Goal: Transaction & Acquisition: Purchase product/service

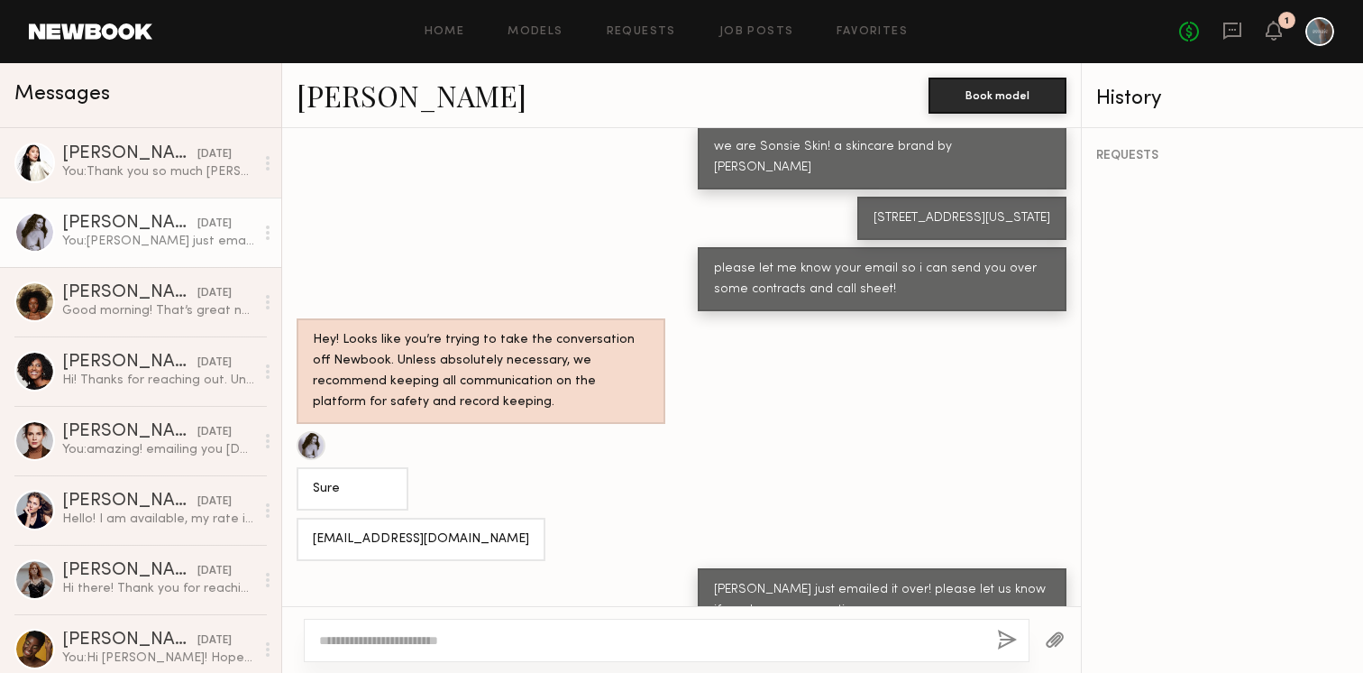
scroll to position [734, 0]
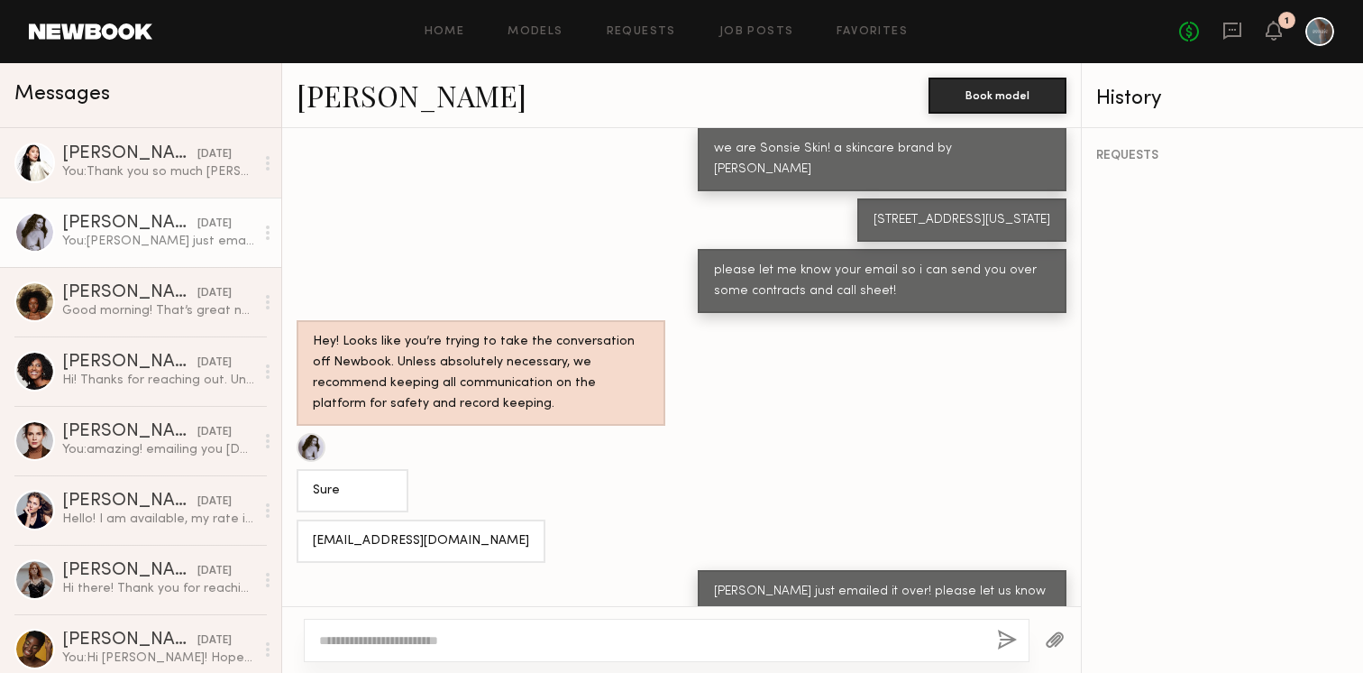
click at [97, 33] on link at bounding box center [91, 31] width 124 height 16
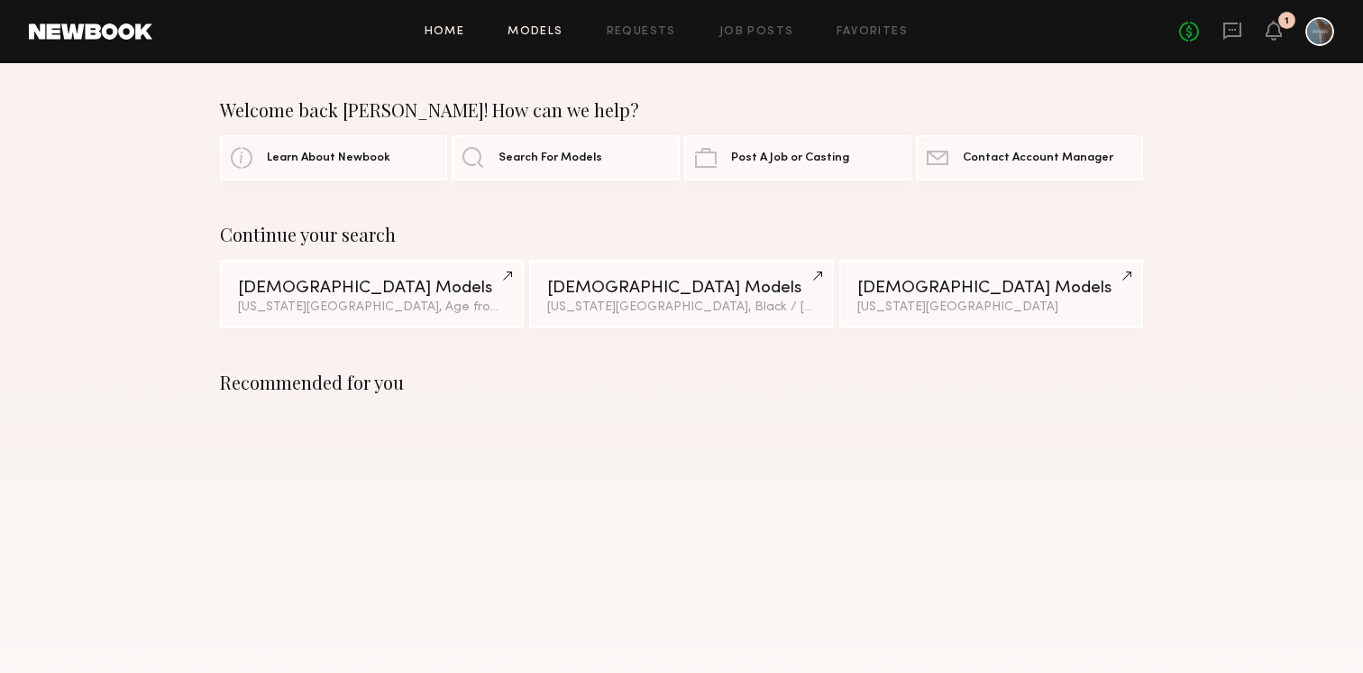
click at [538, 32] on link "Models" at bounding box center [535, 32] width 55 height 12
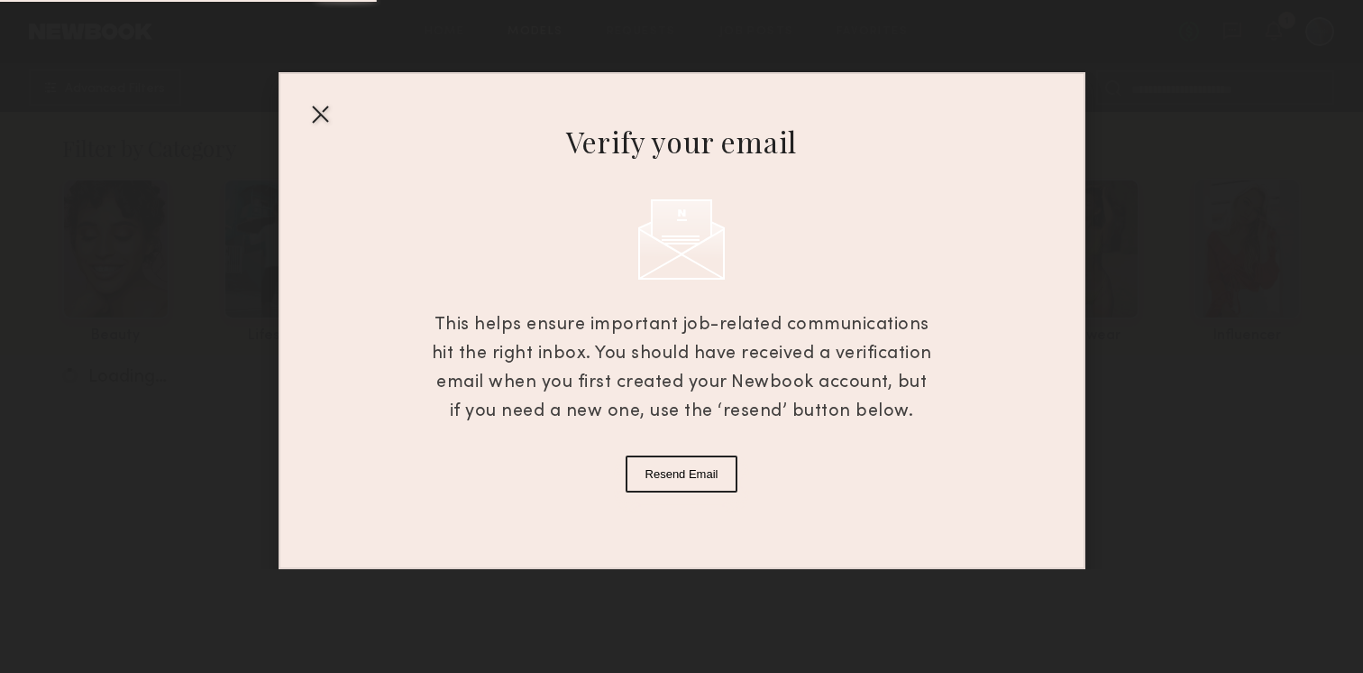
click at [313, 123] on div at bounding box center [320, 113] width 29 height 29
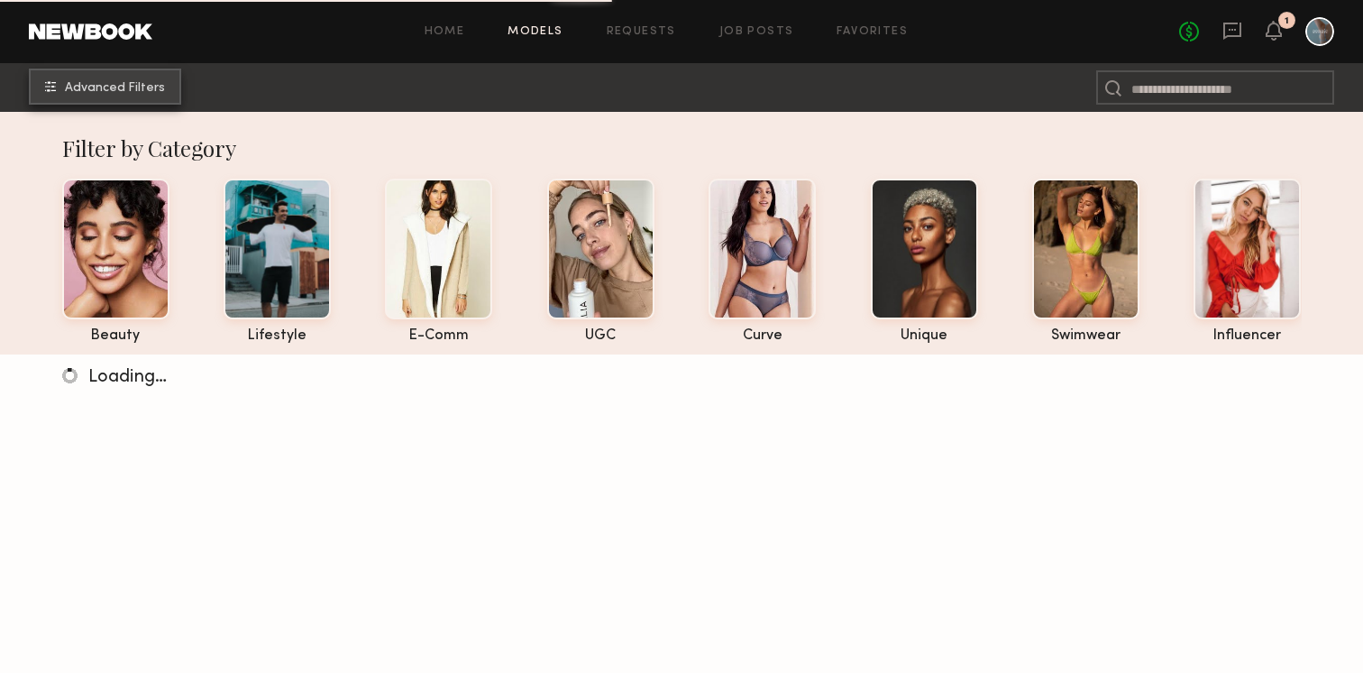
click at [108, 89] on span "Advanced Filters" at bounding box center [115, 88] width 100 height 13
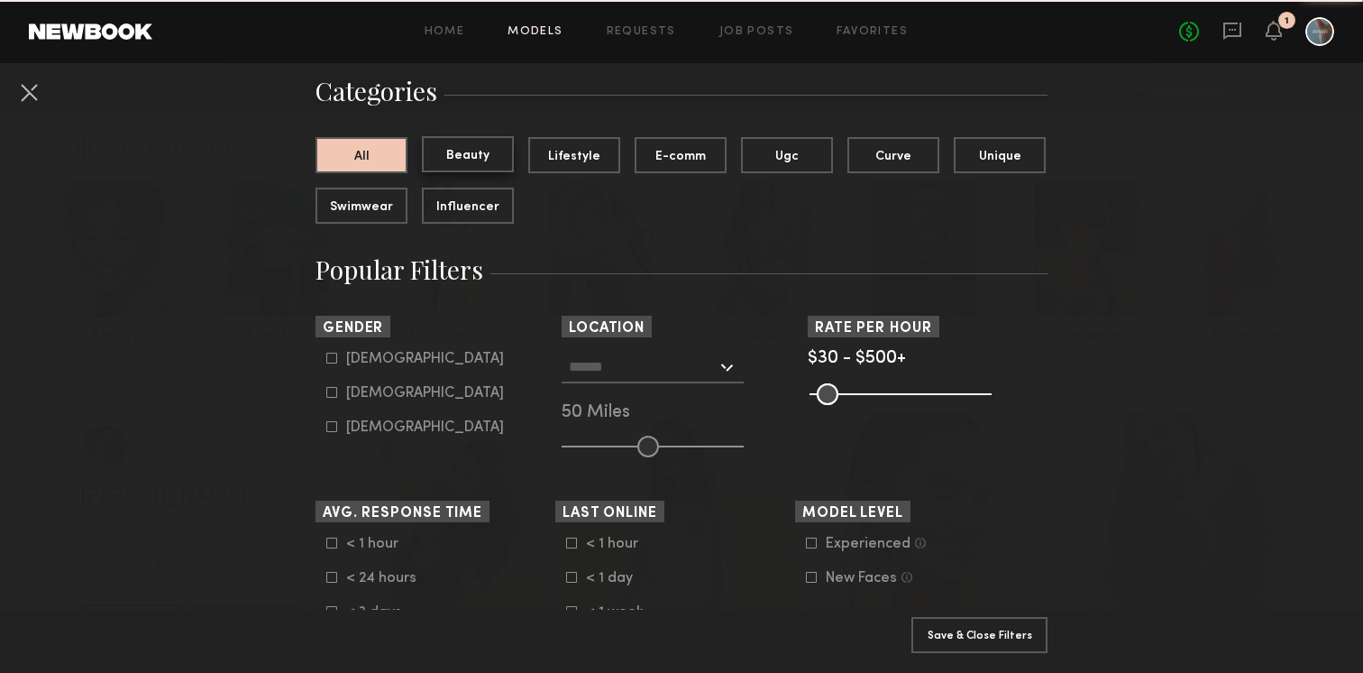
scroll to position [184, 0]
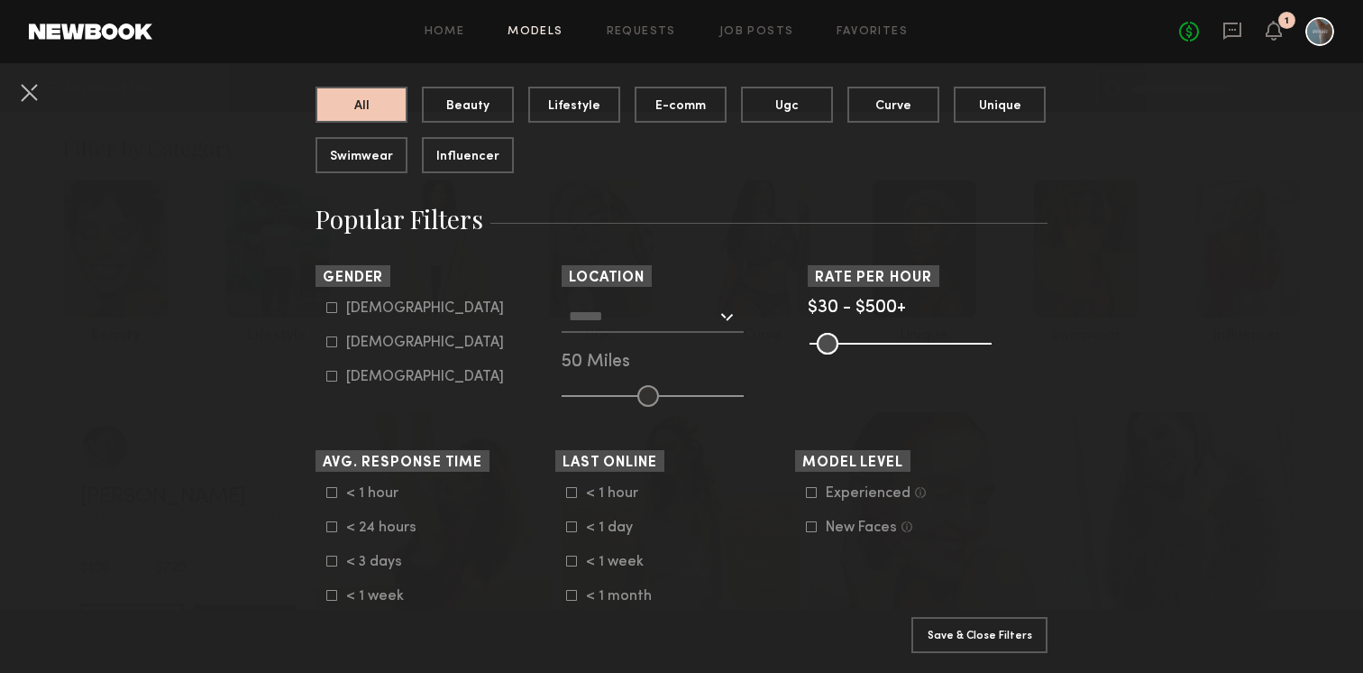
click at [651, 325] on input "text" at bounding box center [643, 315] width 148 height 31
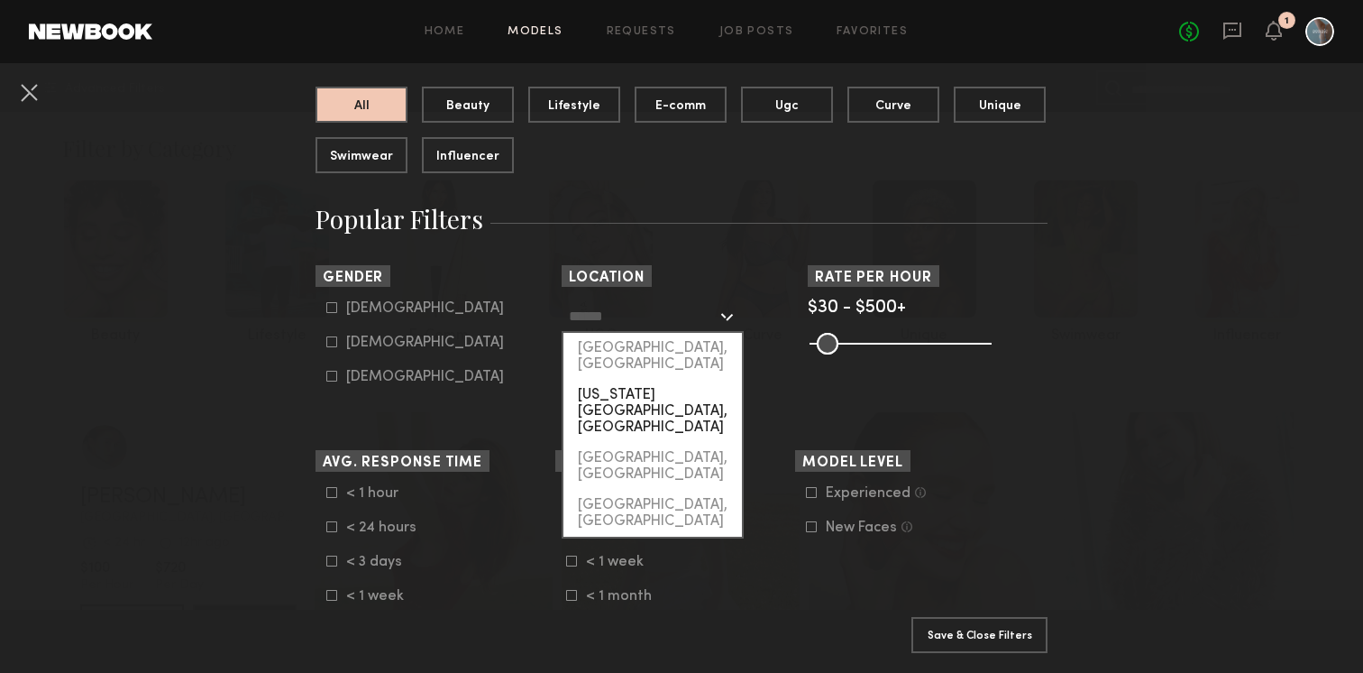
click at [635, 380] on div "[US_STATE][GEOGRAPHIC_DATA], [GEOGRAPHIC_DATA]" at bounding box center [652, 411] width 178 height 63
type input "**********"
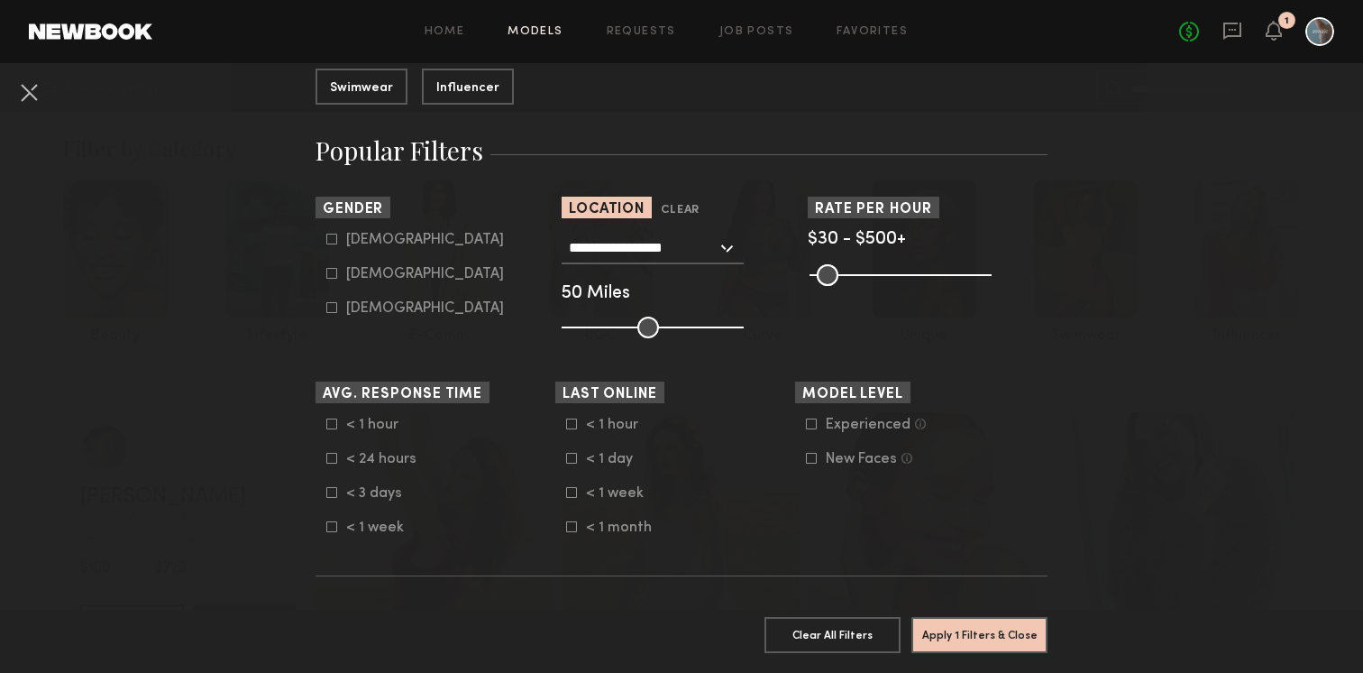
scroll to position [283, 0]
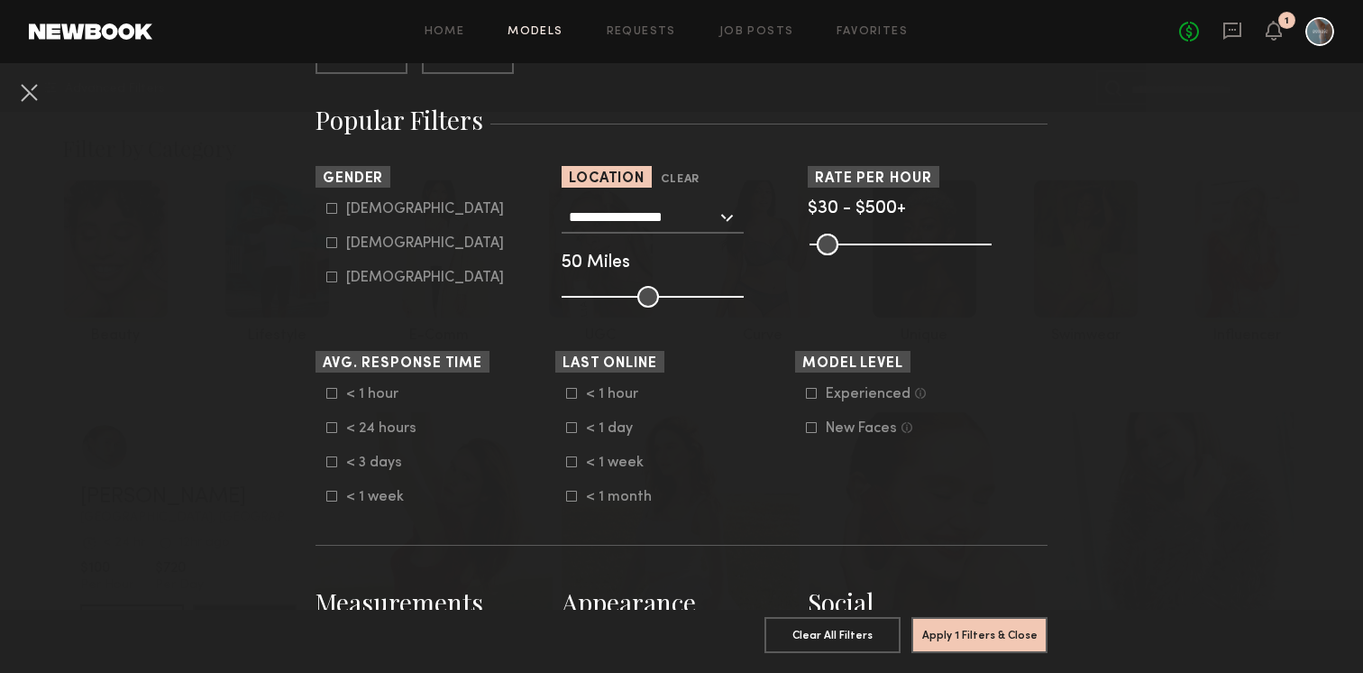
click at [334, 246] on icon at bounding box center [331, 242] width 11 height 11
type input "**"
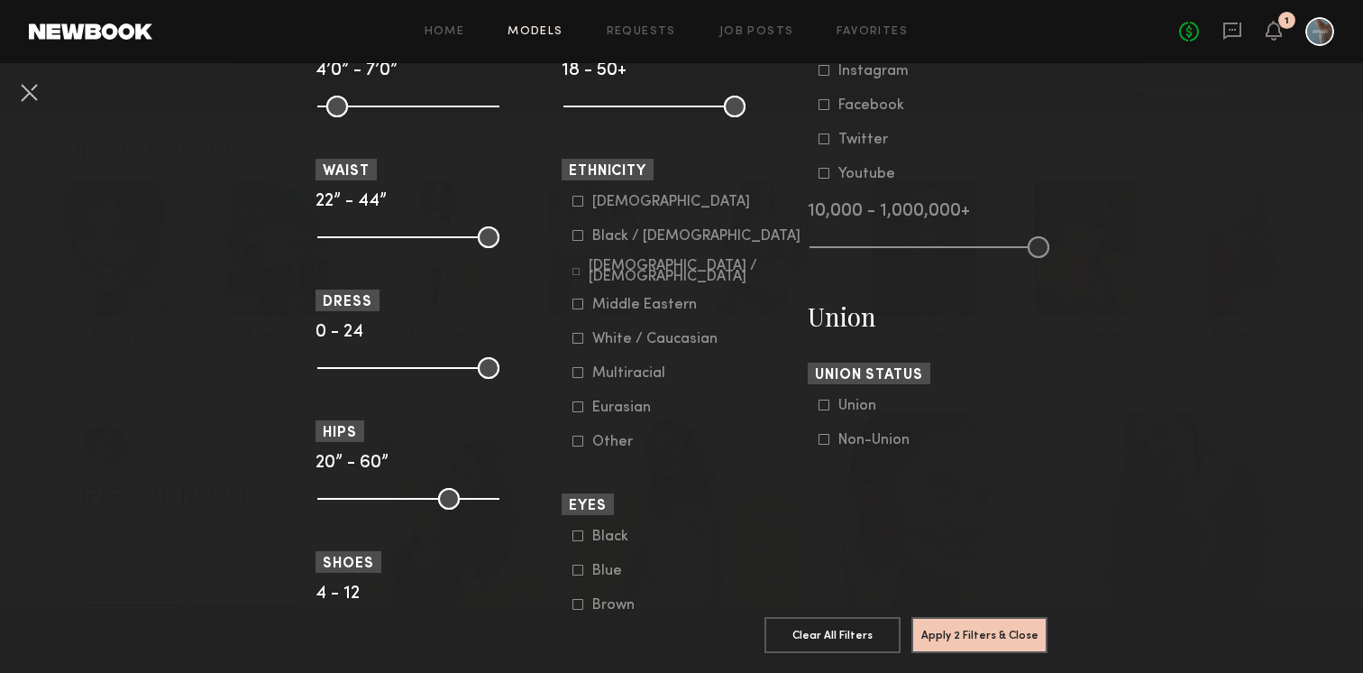
scroll to position [918, 0]
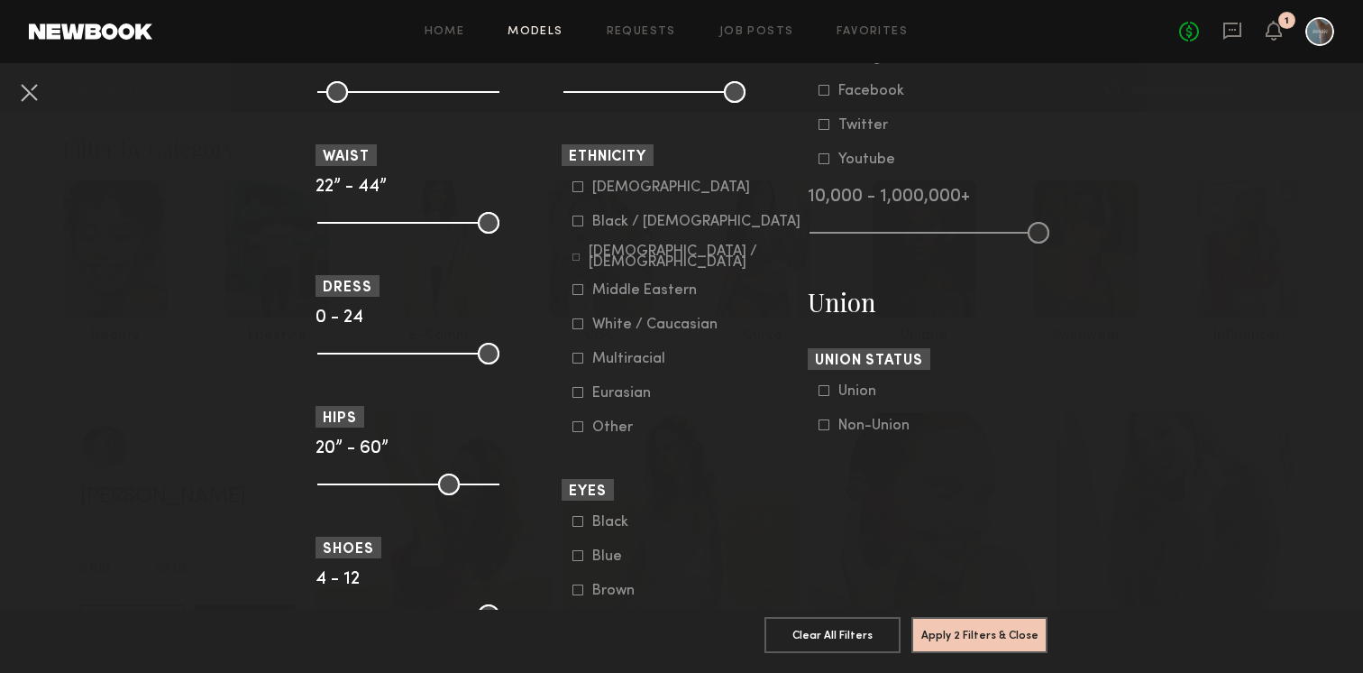
click at [580, 222] on icon at bounding box center [577, 220] width 11 height 11
click at [976, 625] on button "Apply 3 Filters & Close" at bounding box center [979, 634] width 136 height 36
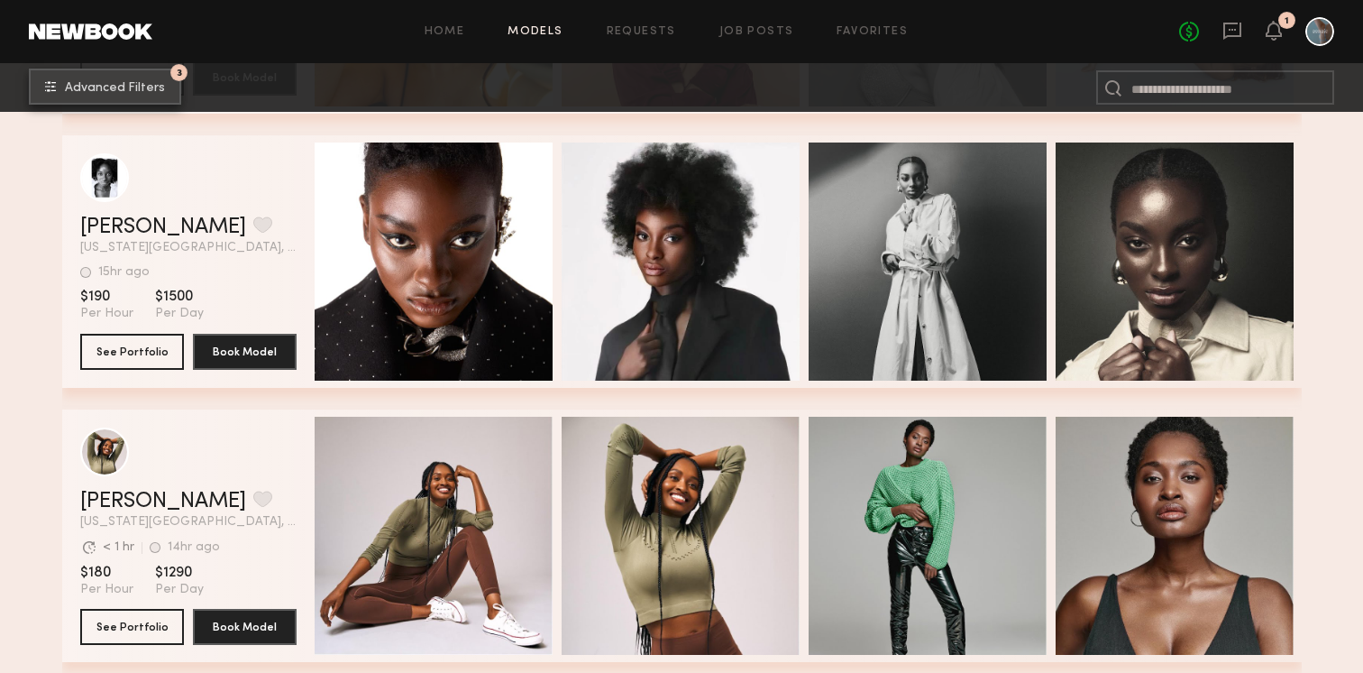
scroll to position [1657, 0]
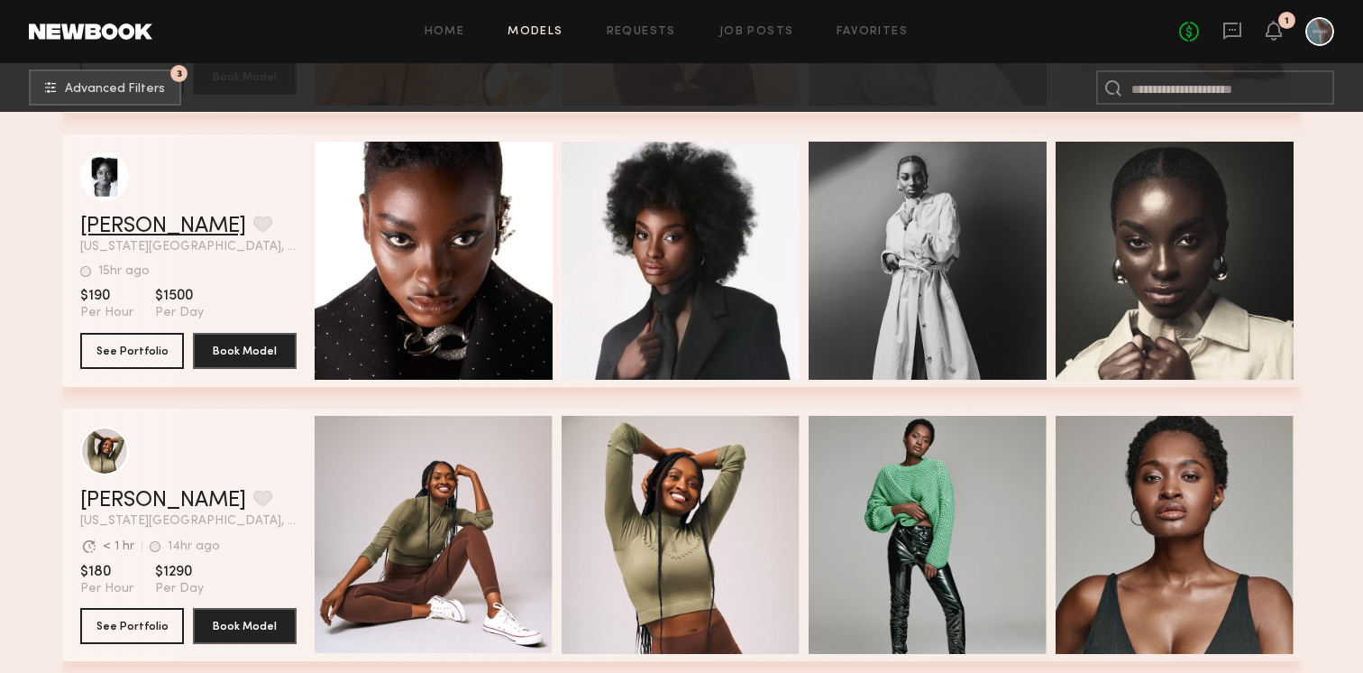
click at [112, 223] on link "Alice H." at bounding box center [163, 226] width 166 height 22
click at [129, 226] on link "Alice H." at bounding box center [163, 226] width 166 height 22
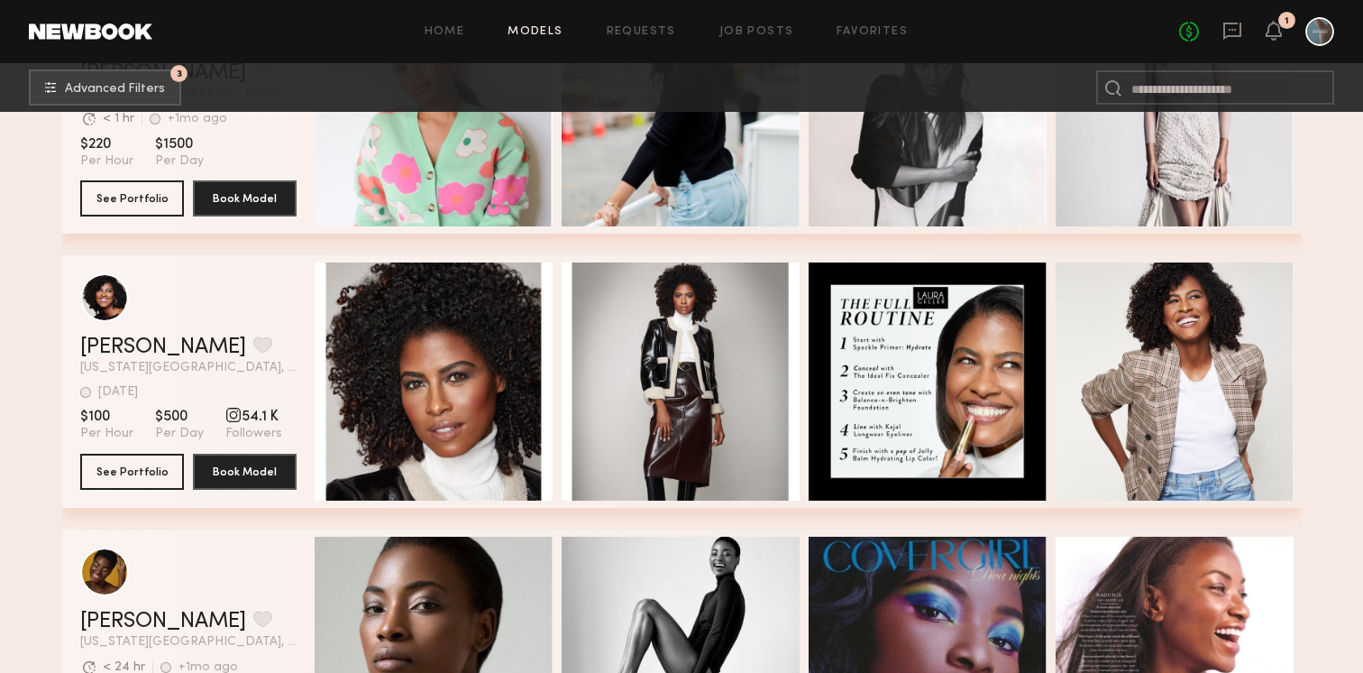
scroll to position [4556, 0]
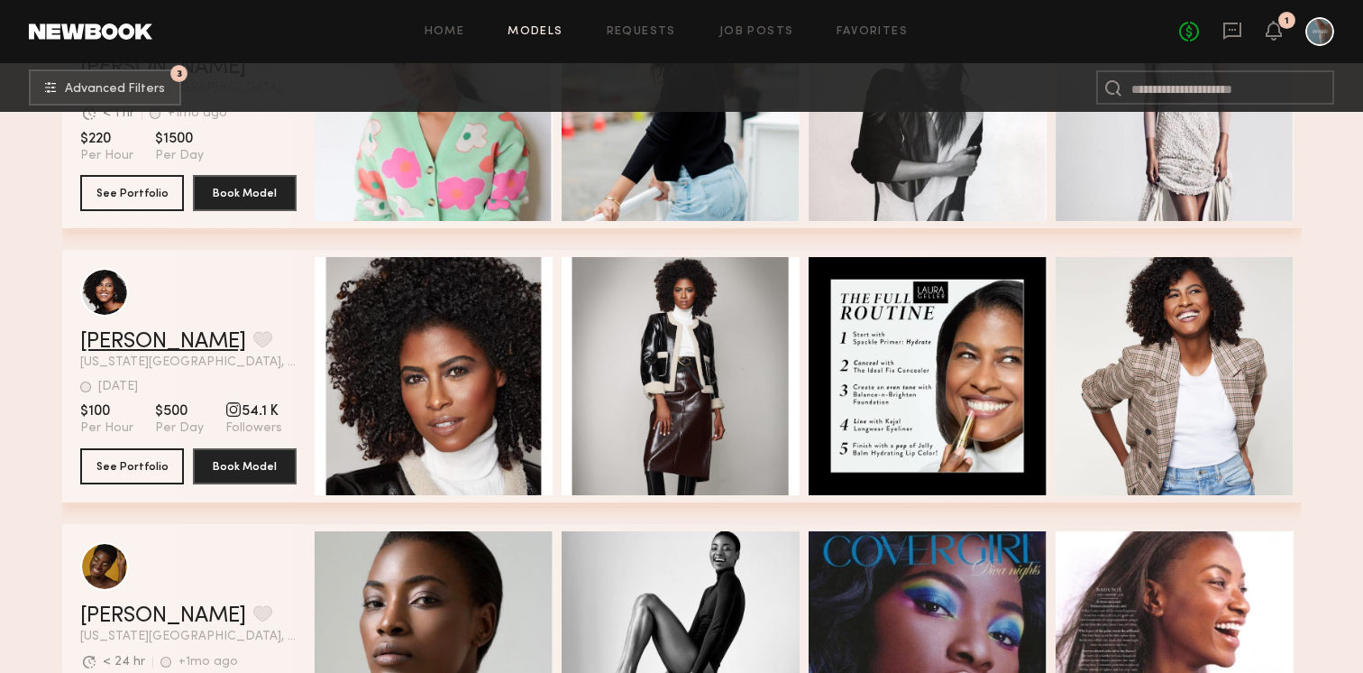
click at [114, 335] on link "Angelica G." at bounding box center [163, 342] width 166 height 22
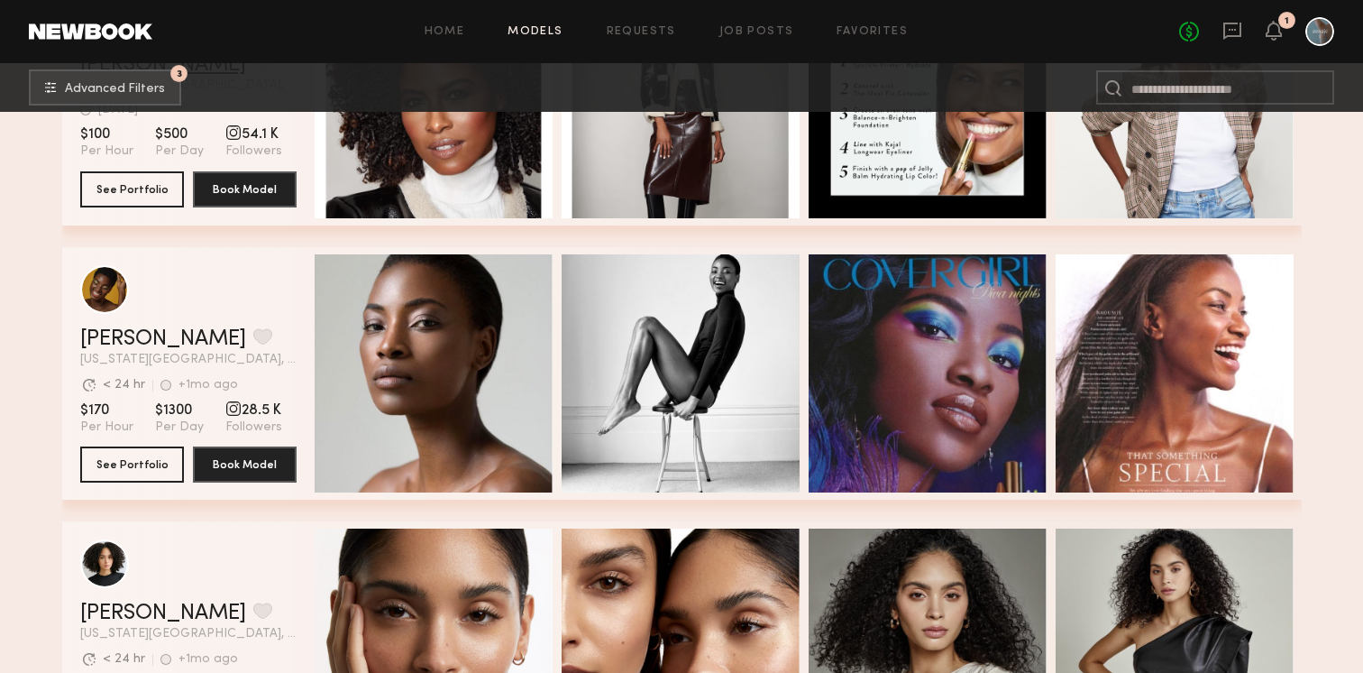
scroll to position [4844, 0]
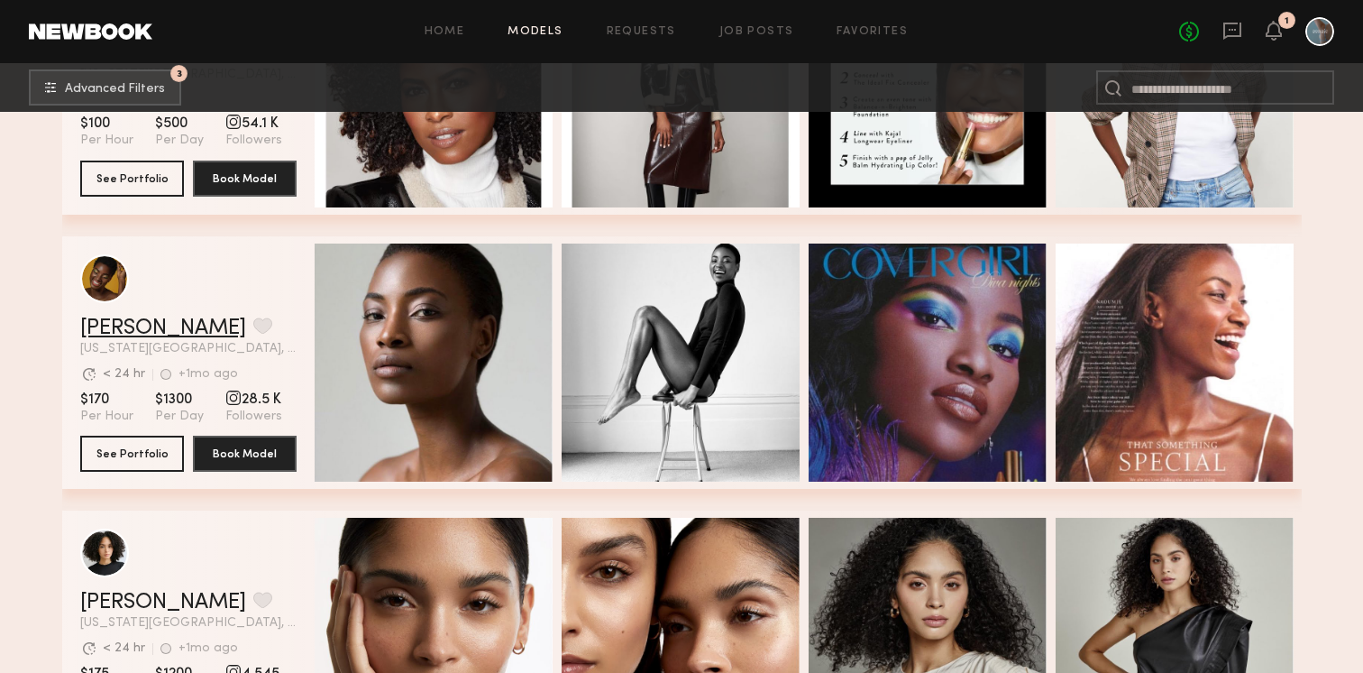
click at [125, 322] on link "Naoumie E." at bounding box center [163, 328] width 166 height 22
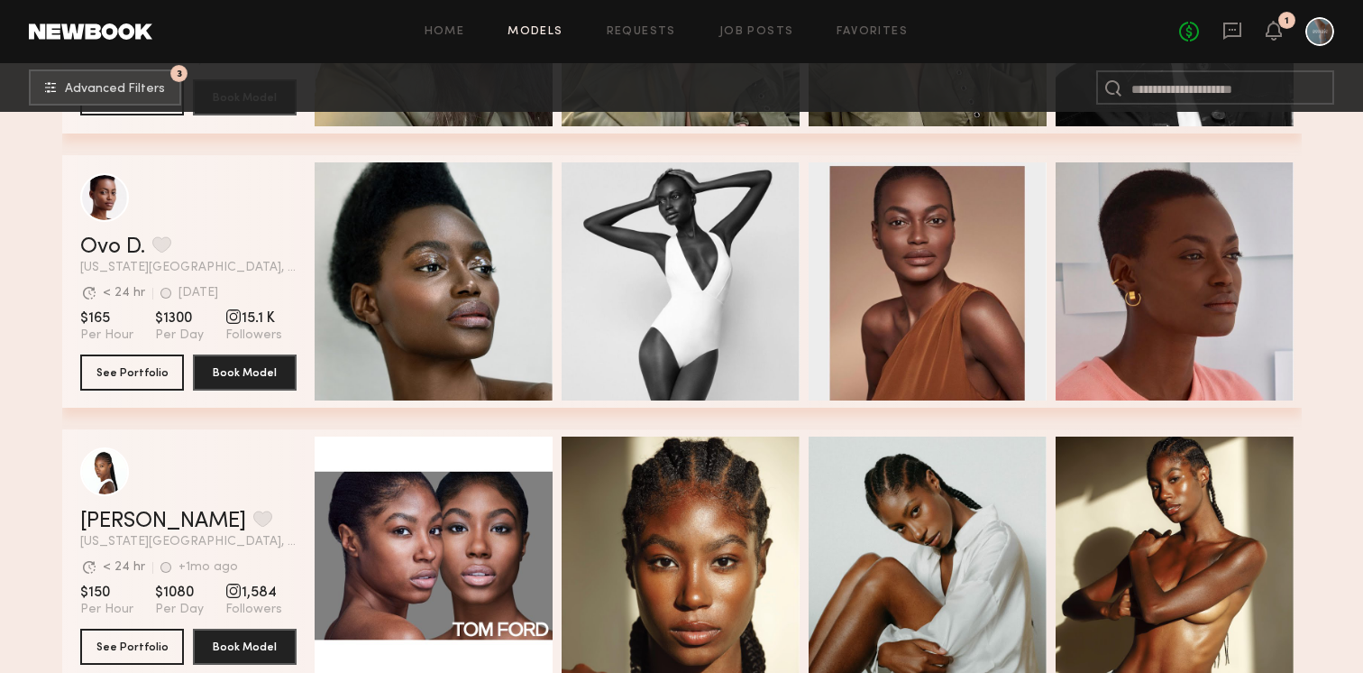
scroll to position [6834, 0]
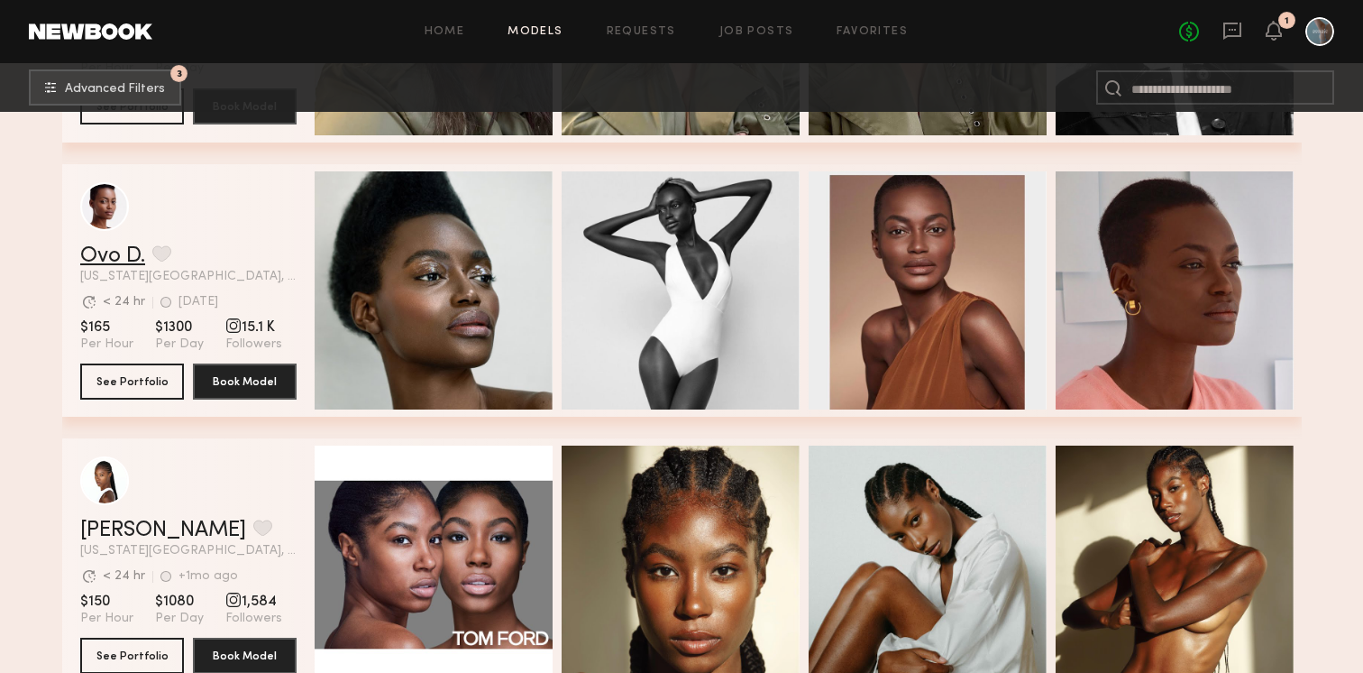
click at [107, 260] on link "Ovo D." at bounding box center [112, 256] width 65 height 22
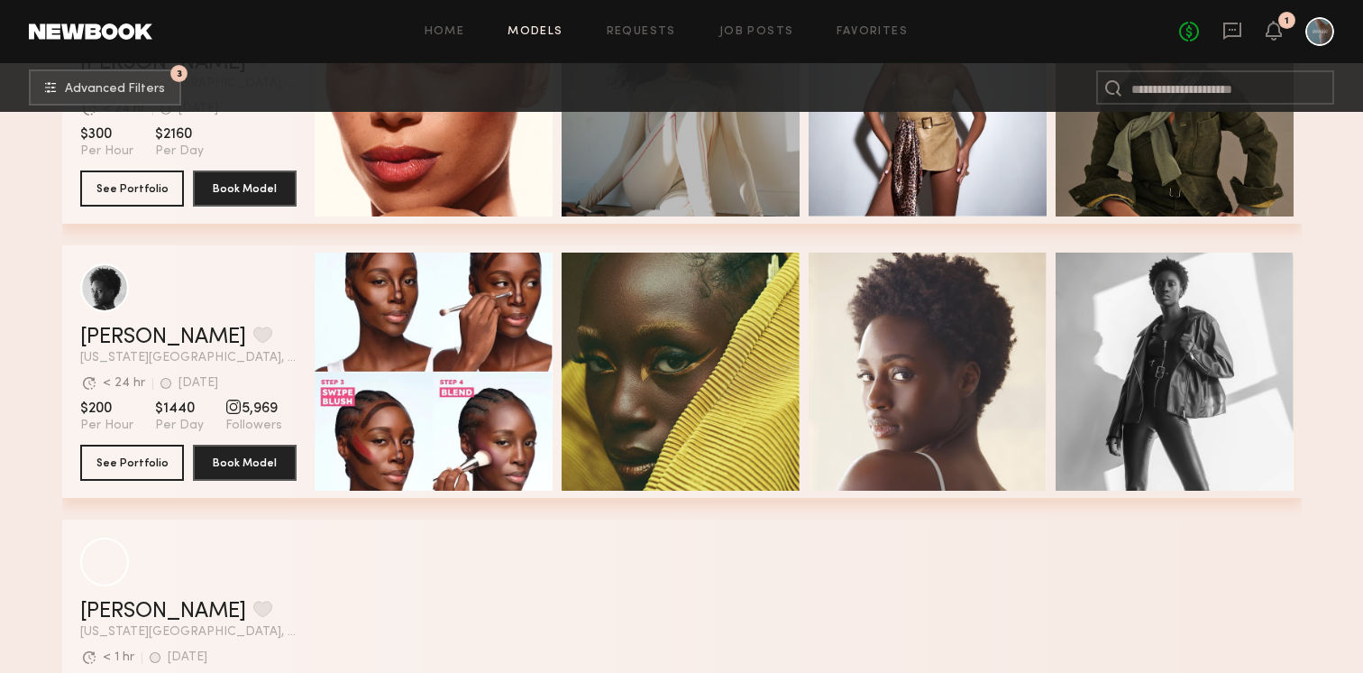
scroll to position [8419, 0]
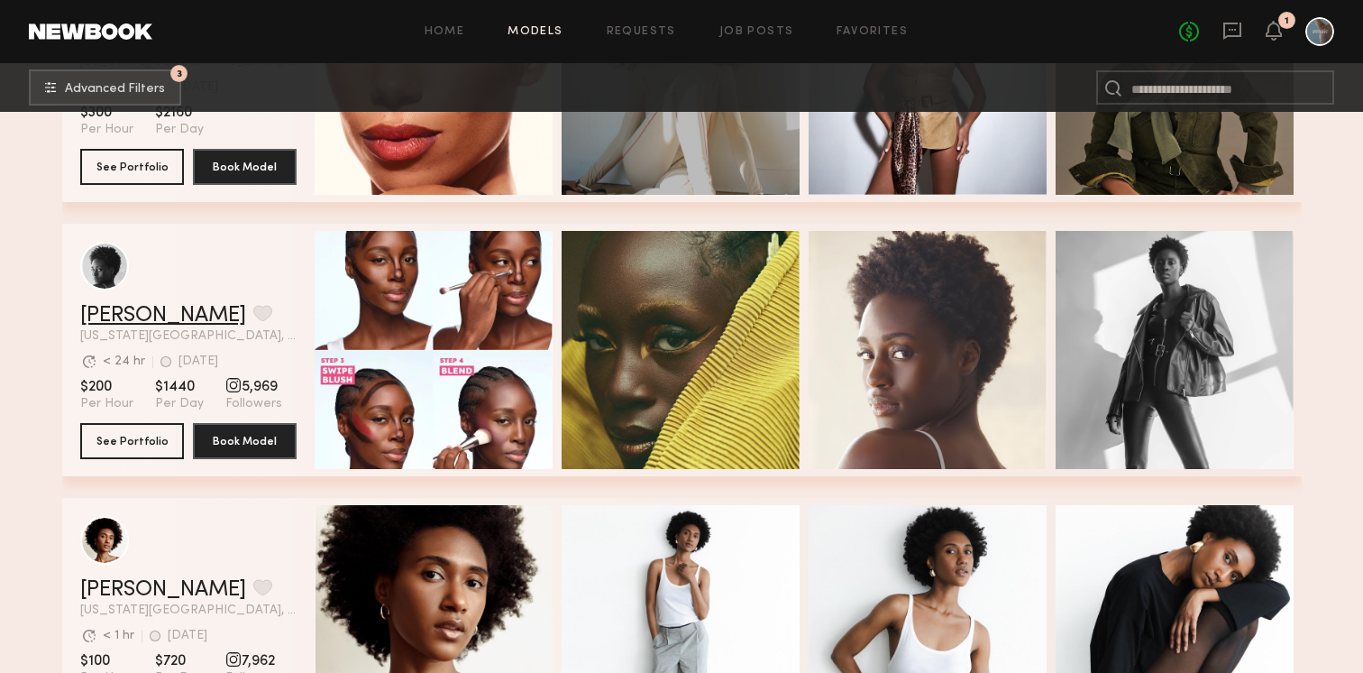
click at [107, 322] on link "[PERSON_NAME]" at bounding box center [163, 316] width 166 height 22
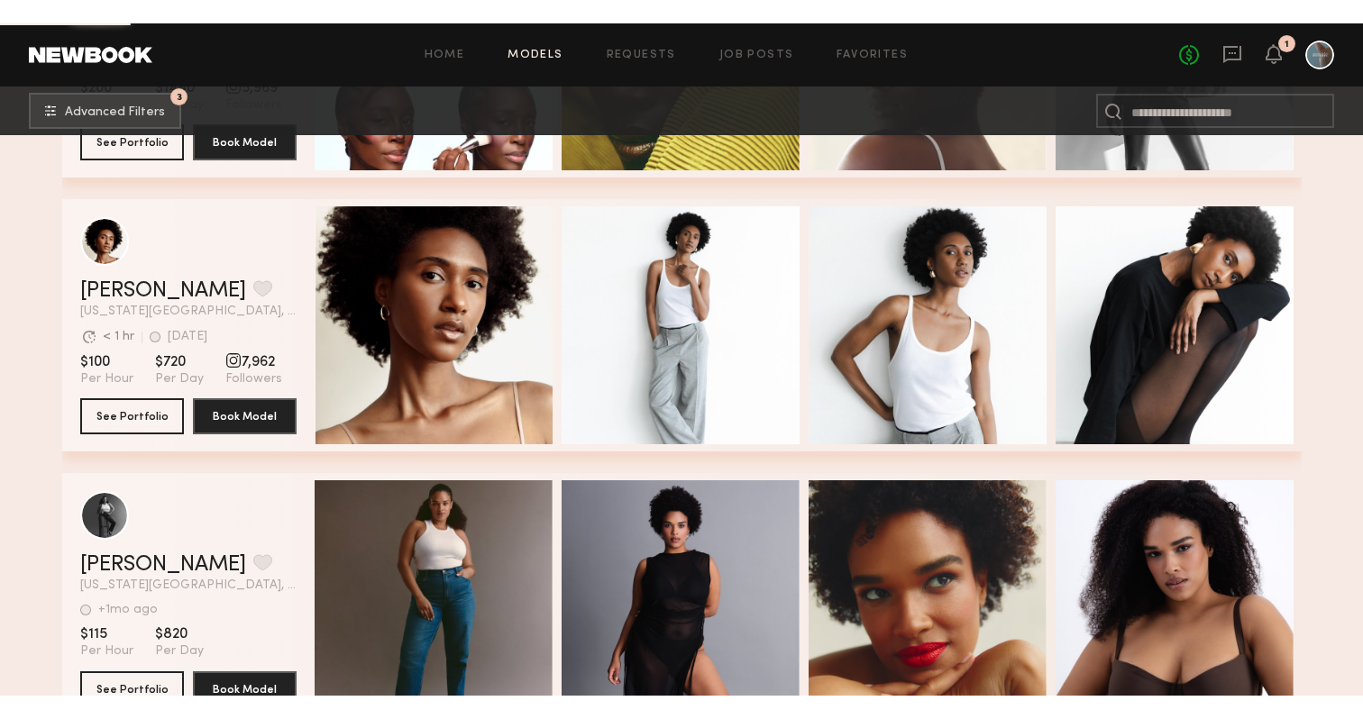
scroll to position [8655, 0]
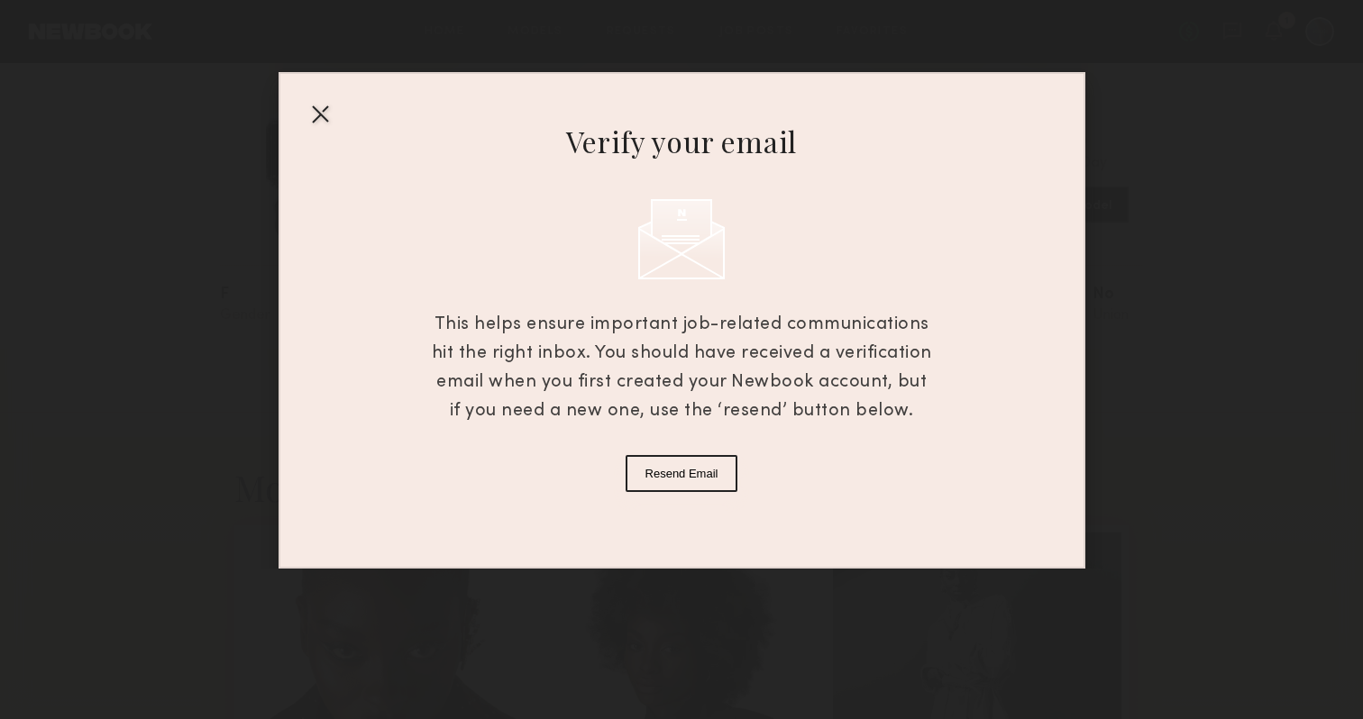
click at [321, 110] on div at bounding box center [320, 113] width 29 height 29
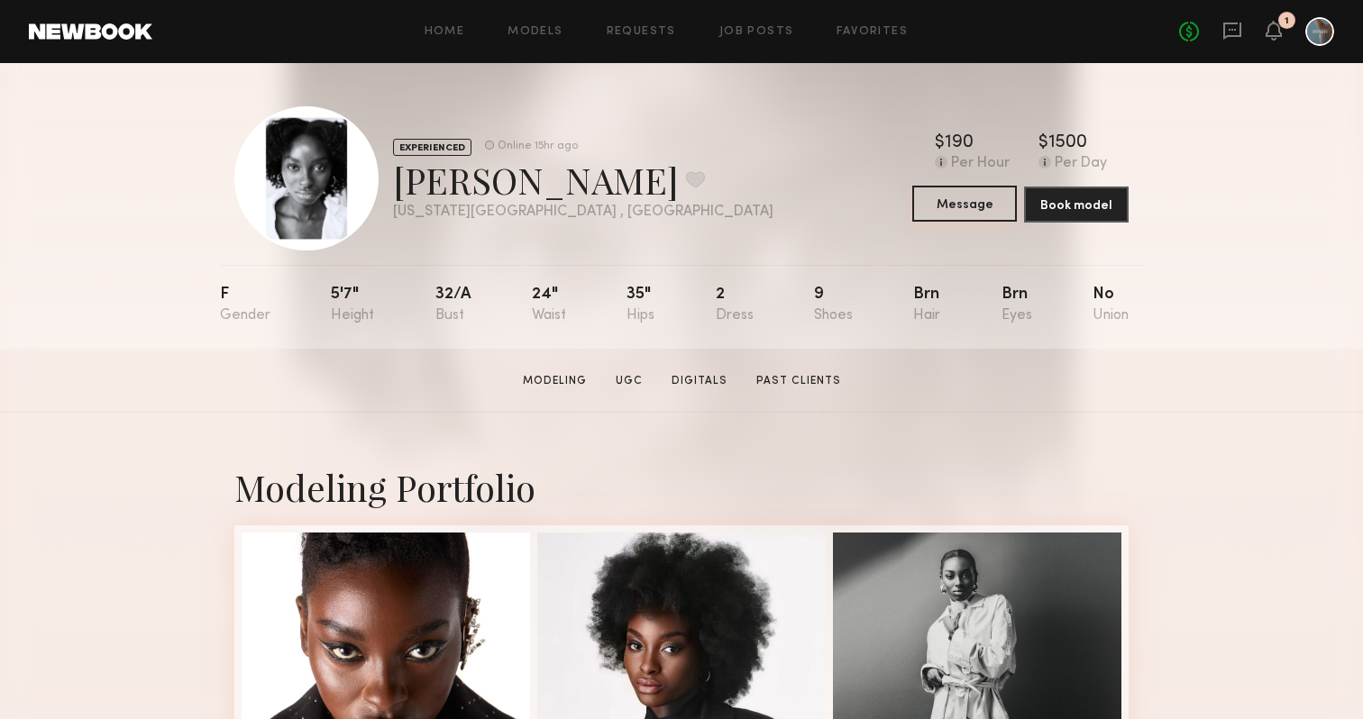
click at [957, 206] on button "Message" at bounding box center [964, 204] width 105 height 36
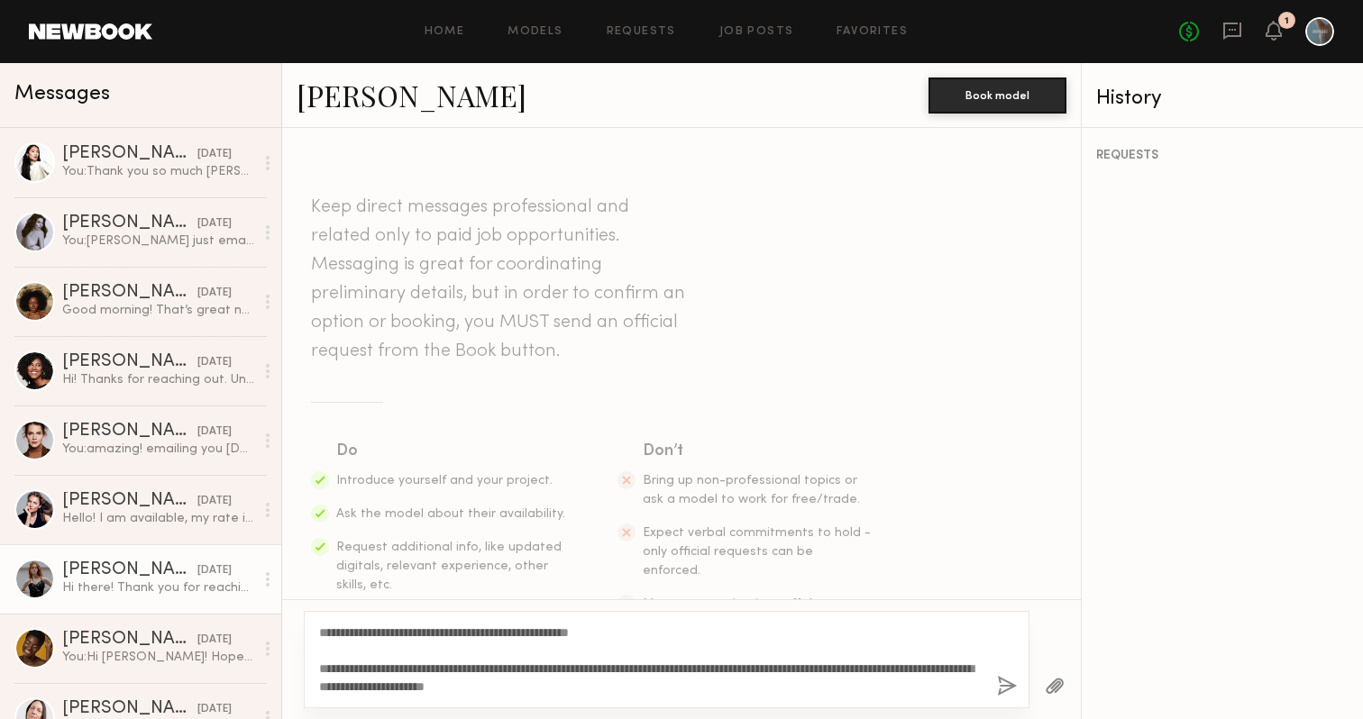
drag, startPoint x: 638, startPoint y: 683, endPoint x: 231, endPoint y: 610, distance: 414.0
click at [231, 610] on div "Messages Dinara C. 08/11/2025 You: Thank you so much Dinara! Milena M. 08/06/20…" at bounding box center [681, 391] width 1363 height 656
type textarea "**********"
click at [1004, 672] on button "button" at bounding box center [1007, 687] width 20 height 23
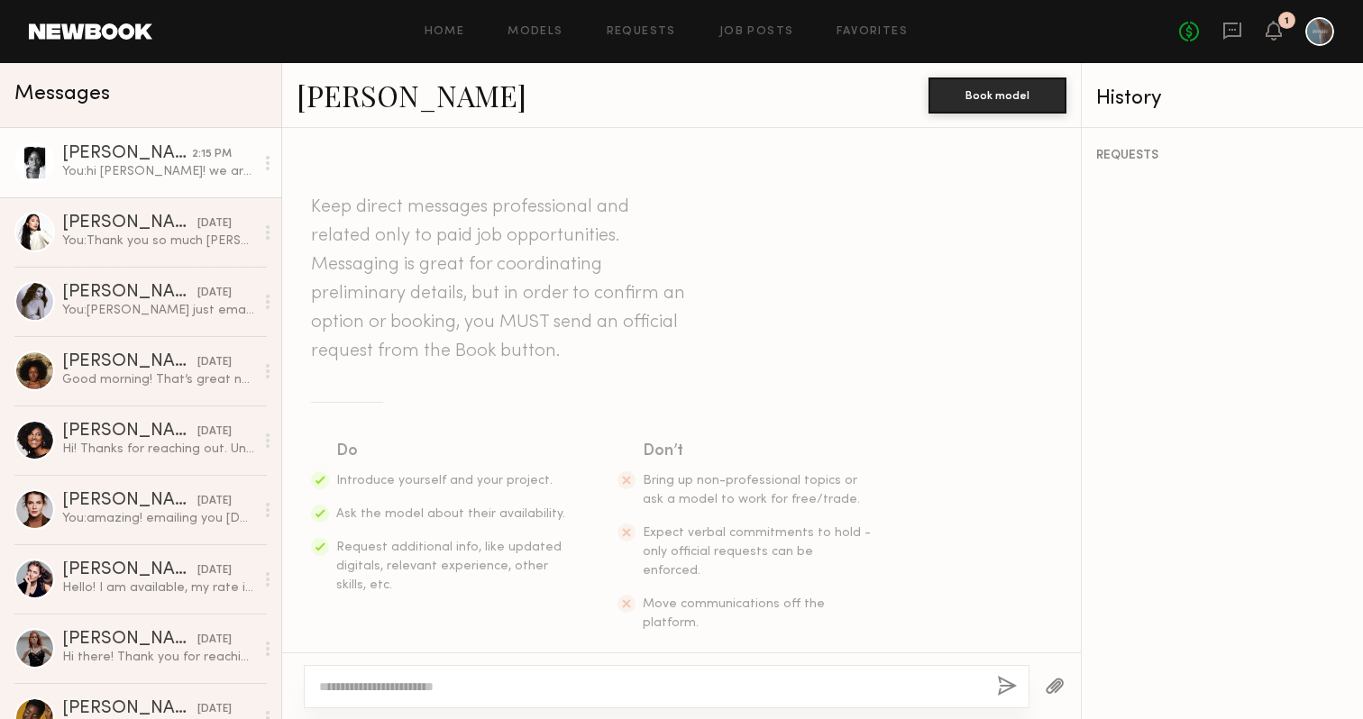
scroll to position [316, 0]
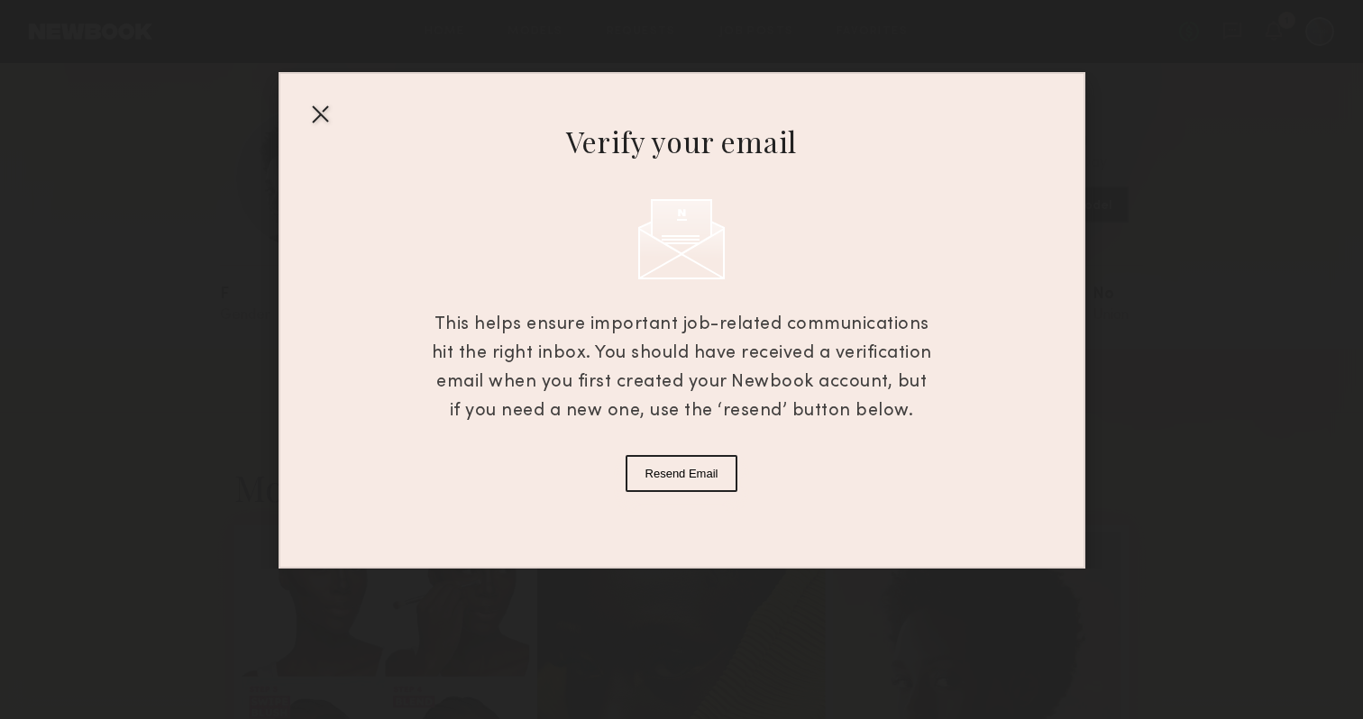
click at [313, 113] on div at bounding box center [320, 113] width 29 height 29
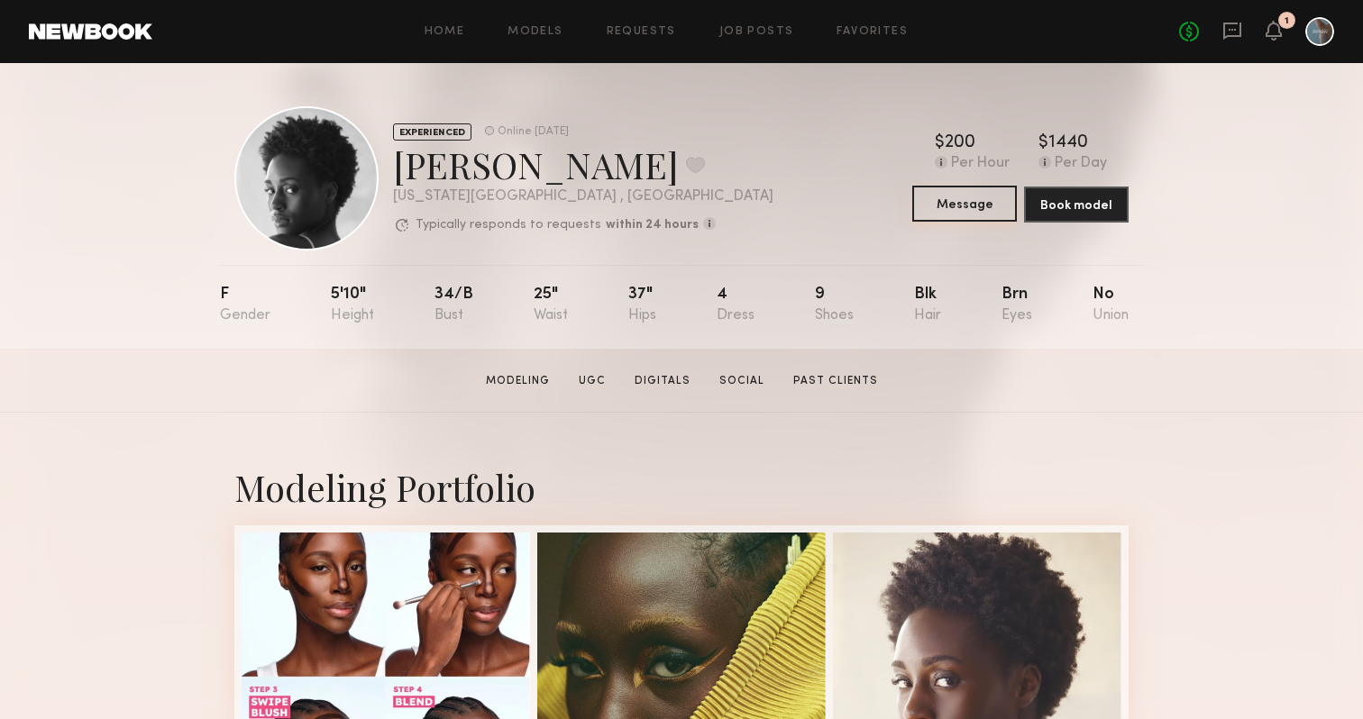
click at [967, 206] on button "Message" at bounding box center [964, 204] width 105 height 36
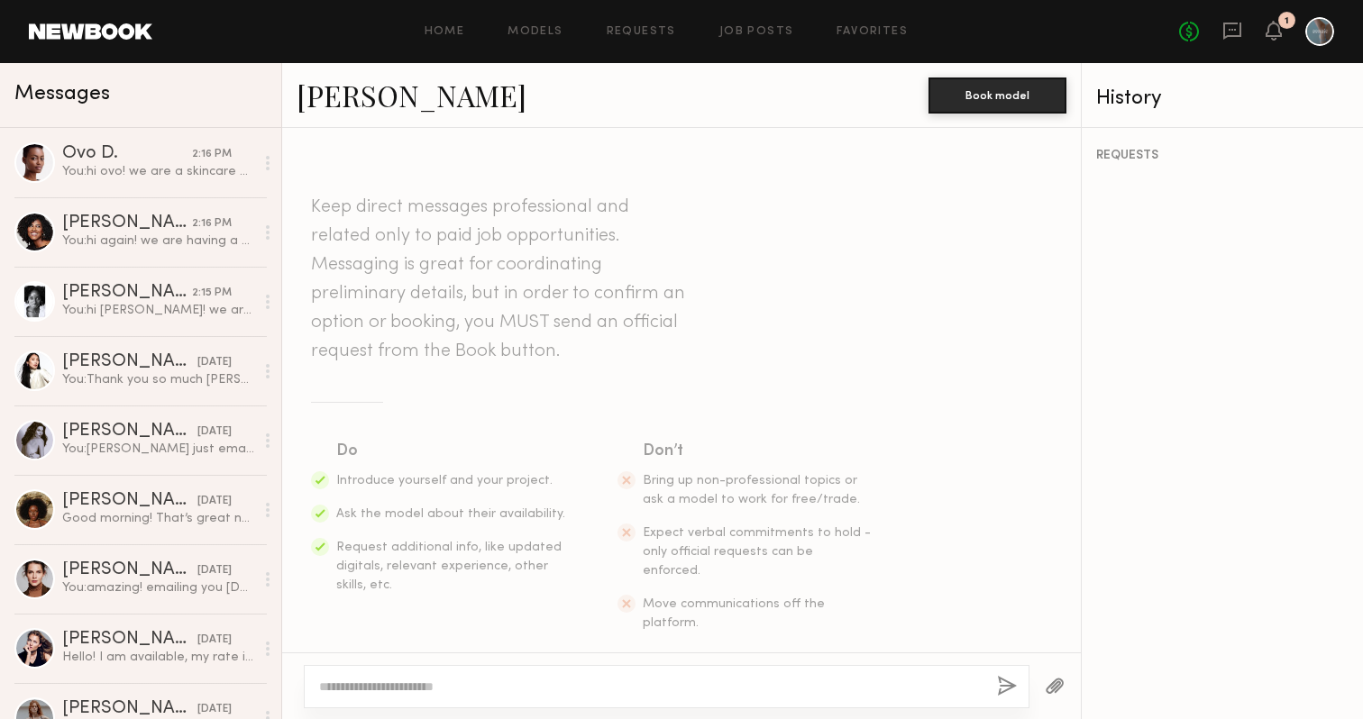
click at [389, 672] on textarea at bounding box center [650, 687] width 663 height 18
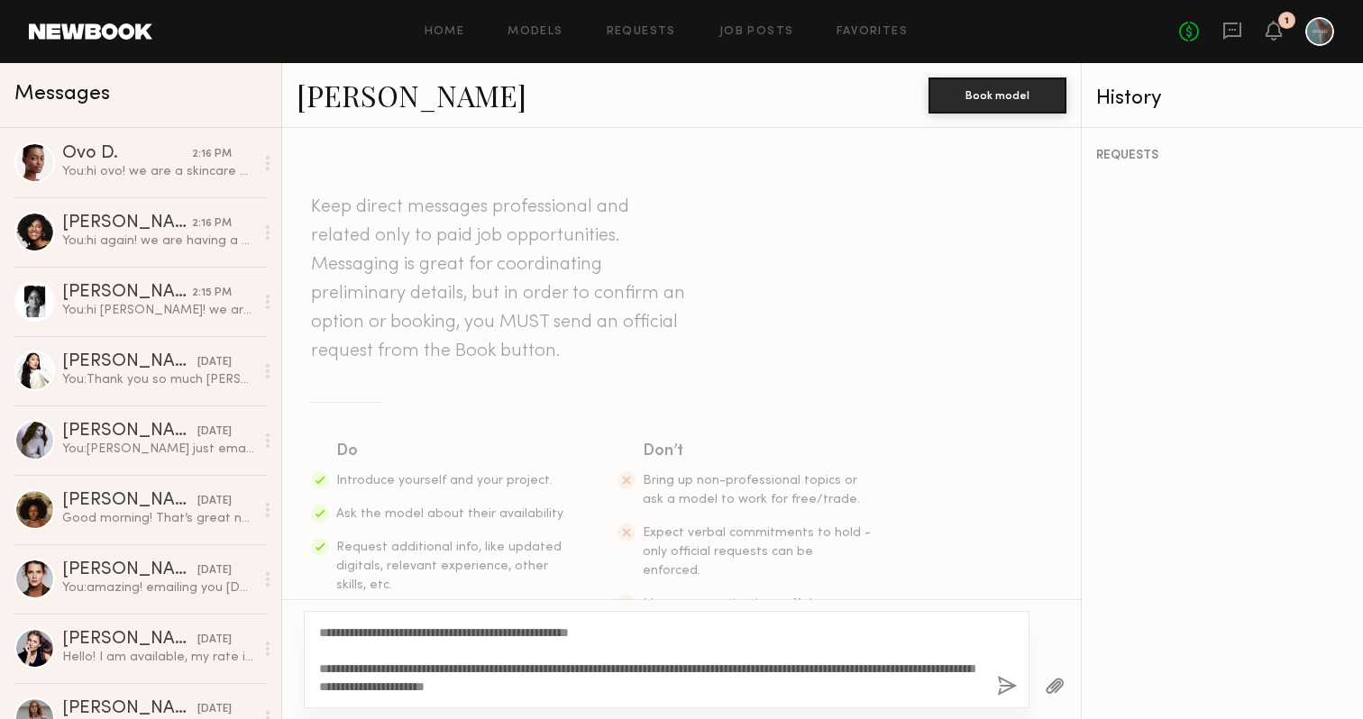
click at [358, 636] on textarea "**********" at bounding box center [650, 660] width 663 height 72
type textarea "**********"
click at [1010, 672] on button "button" at bounding box center [1007, 687] width 20 height 23
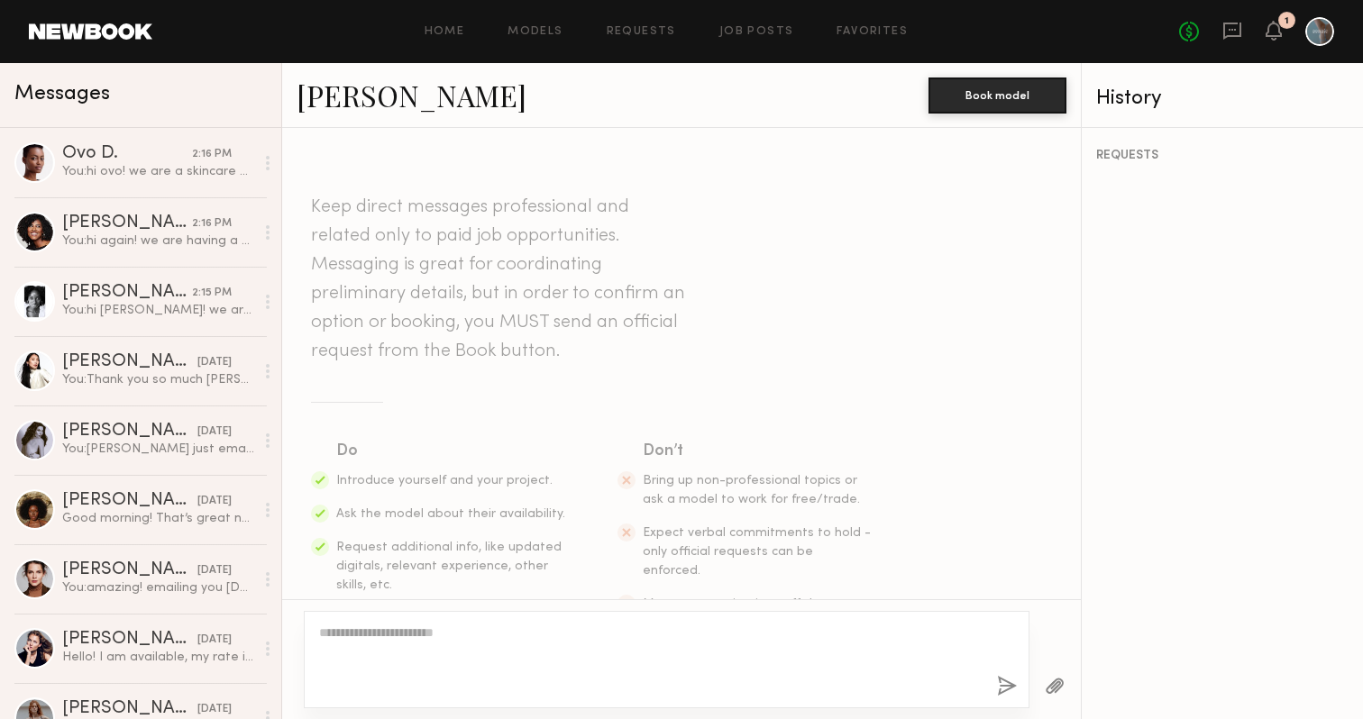
scroll to position [316, 0]
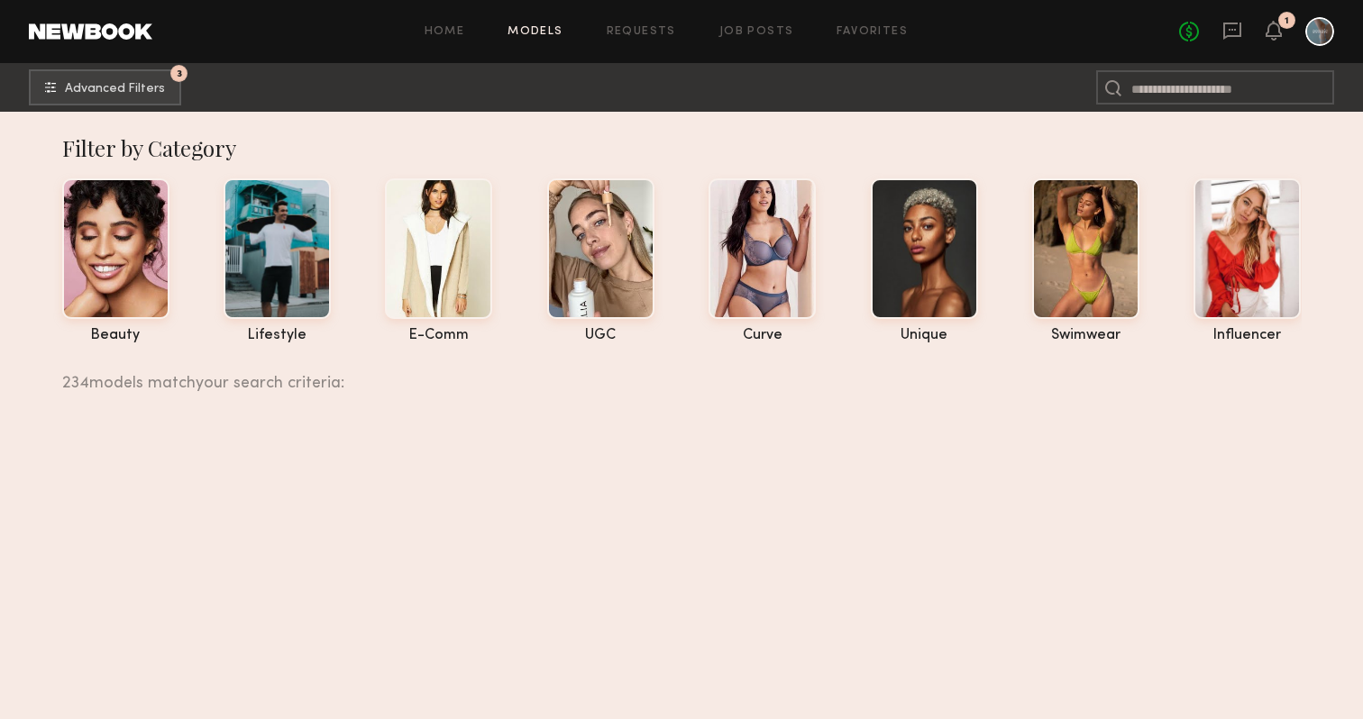
scroll to position [8655, 0]
